Goal: Navigation & Orientation: Understand site structure

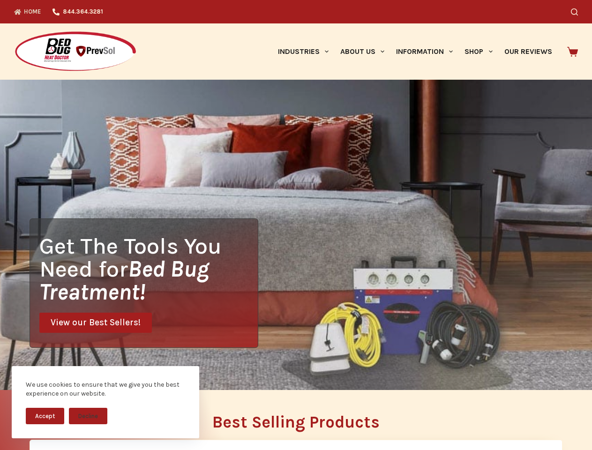
click at [296, 225] on div "Get The Tools You Need for Bed Bug Treatment! View our Best Sellers!" at bounding box center [296, 235] width 592 height 310
click at [45, 416] on button "Accept" at bounding box center [45, 416] width 38 height 16
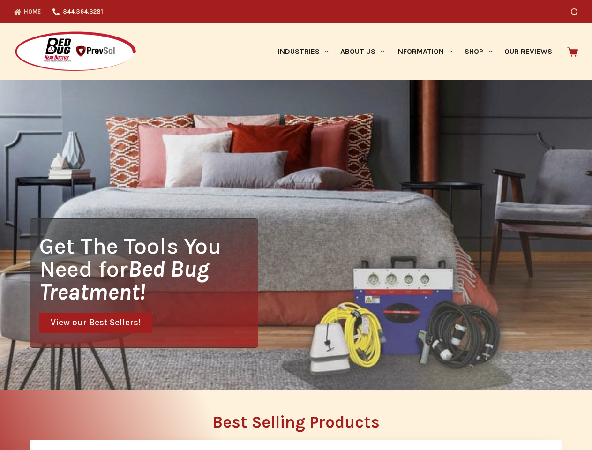
click at [88, 416] on button "Decline" at bounding box center [88, 423] width 38 height 16
click at [578, 12] on icon "Search" at bounding box center [574, 11] width 7 height 7
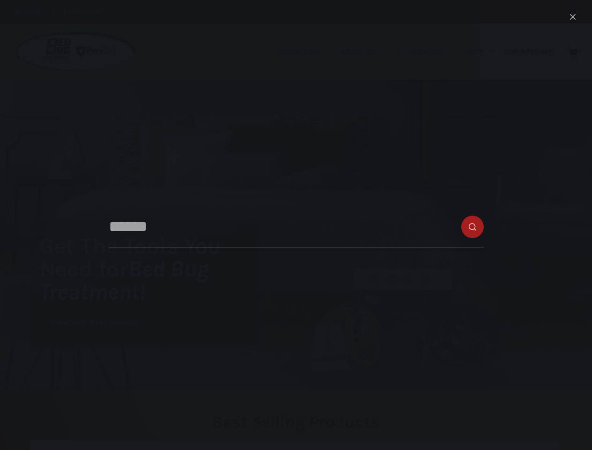
click at [307, 52] on link "Industries" at bounding box center [303, 51] width 62 height 56
click at [366, 52] on link "About Us" at bounding box center [362, 51] width 56 height 56
click at [429, 52] on link "Information" at bounding box center [425, 51] width 68 height 56
click at [482, 52] on link "Shop" at bounding box center [478, 51] width 39 height 56
